Goal: Task Accomplishment & Management: Manage account settings

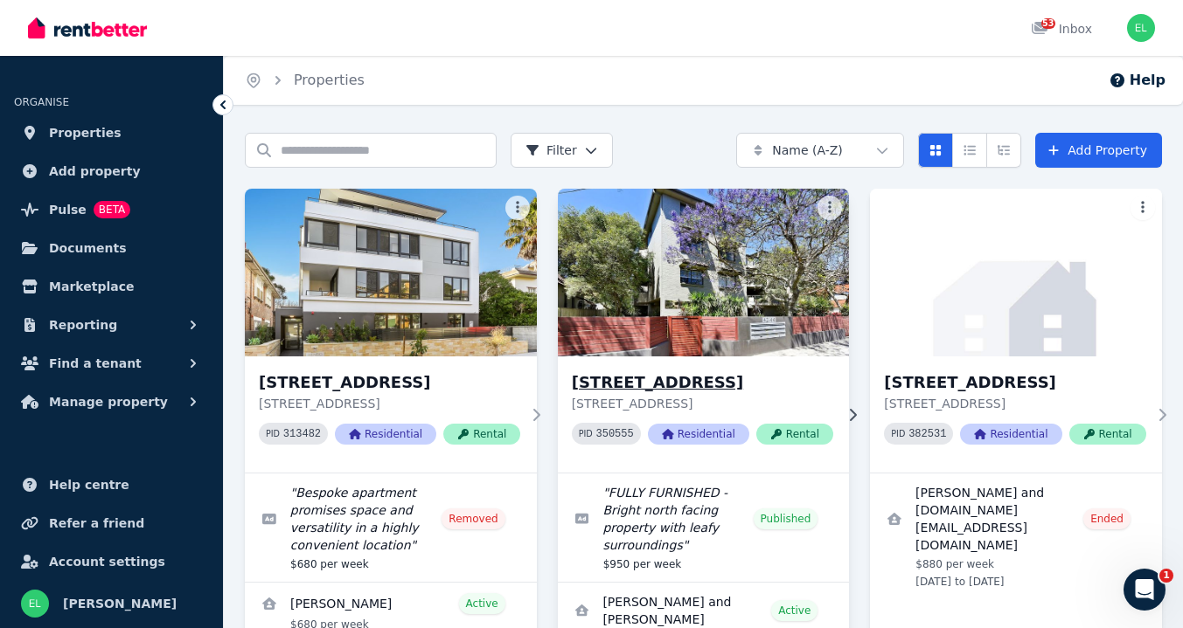
click at [680, 274] on img at bounding box center [703, 272] width 306 height 177
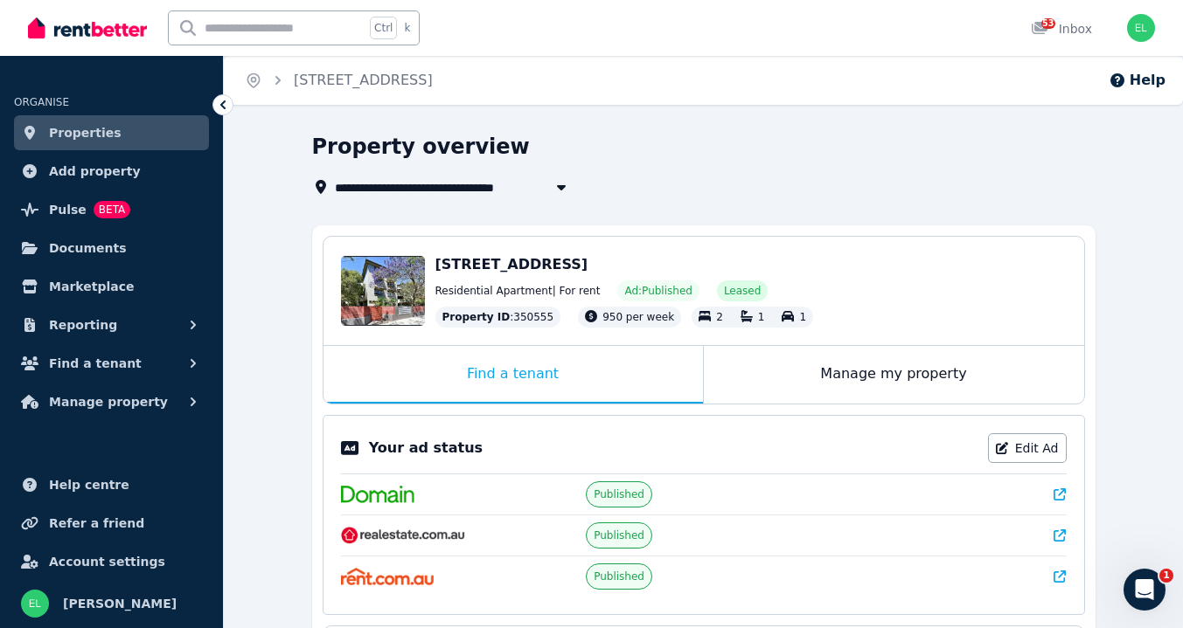
click at [495, 323] on span "Property ID" at bounding box center [476, 317] width 68 height 14
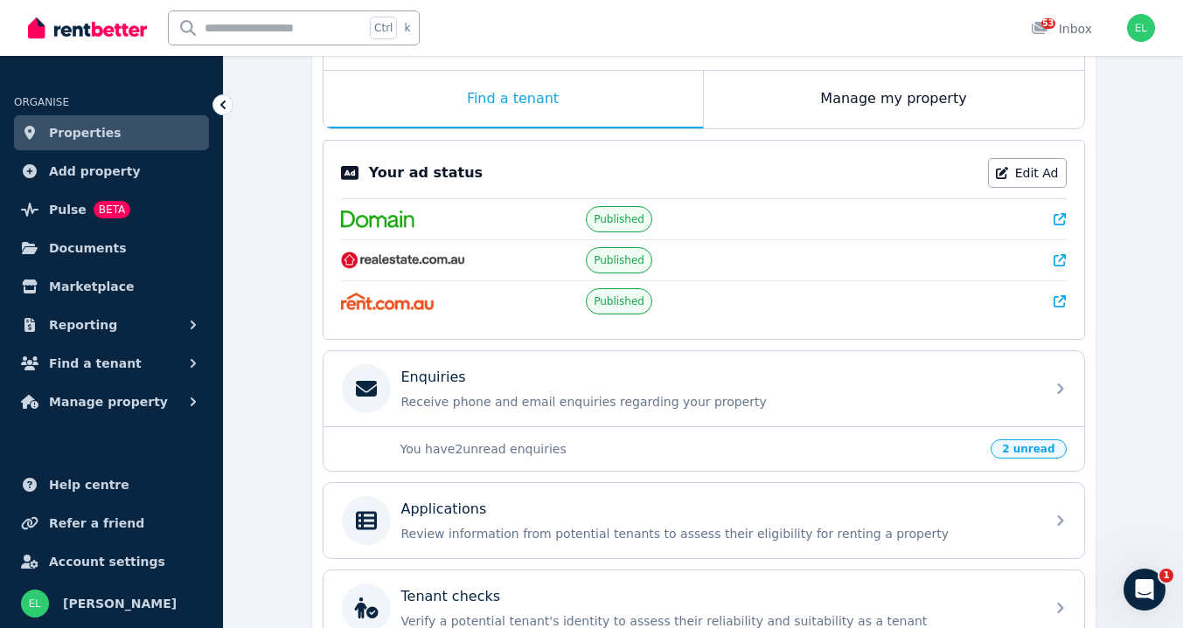
scroll to position [286, 0]
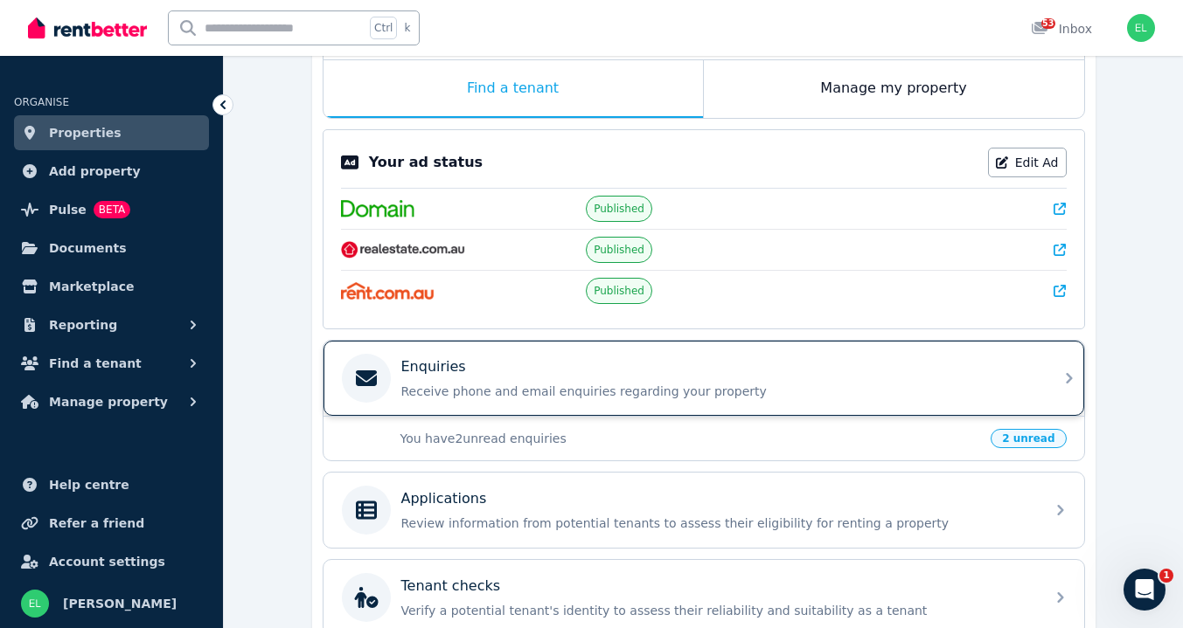
click at [428, 378] on div "Enquiries Receive phone and email enquiries regarding your property" at bounding box center [717, 379] width 633 height 44
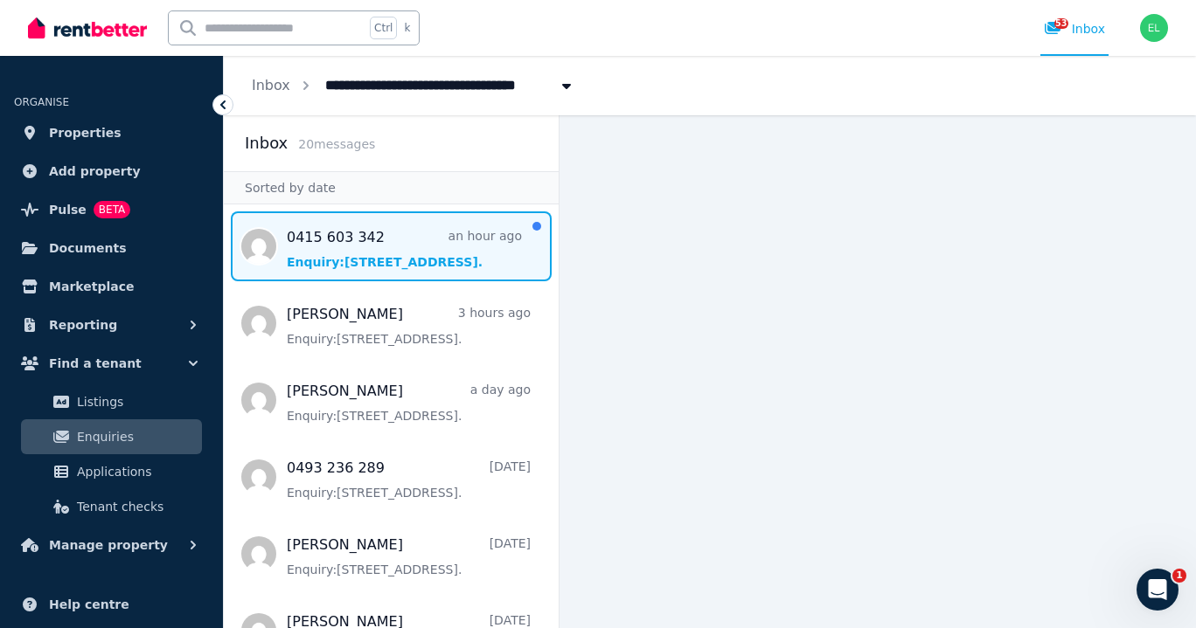
click at [303, 235] on span "Message list" at bounding box center [391, 247] width 335 height 70
